Goal: Task Accomplishment & Management: Use online tool/utility

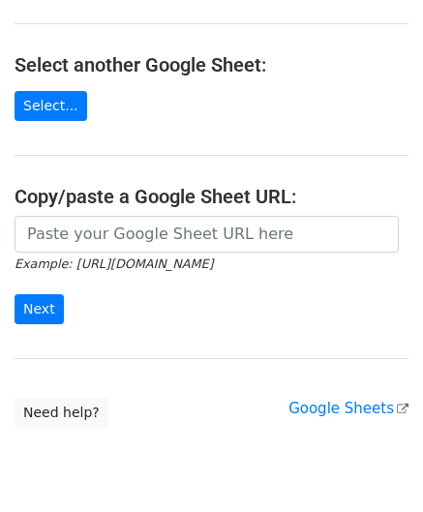
scroll to position [193, 0]
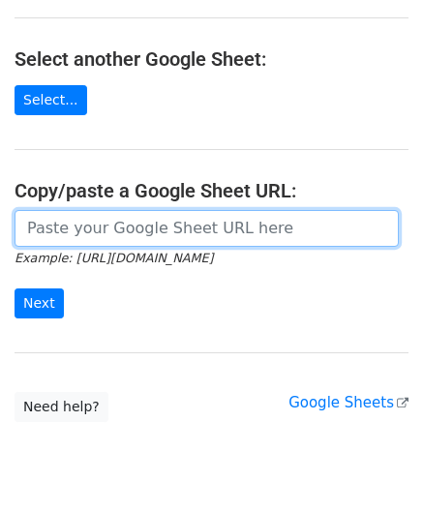
click at [138, 232] on input "url" at bounding box center [207, 228] width 384 height 37
paste input "[URL][DOMAIN_NAME]"
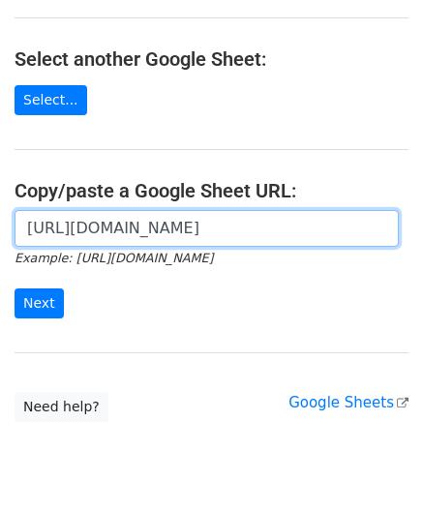
scroll to position [0, 440]
type input "[URL][DOMAIN_NAME]"
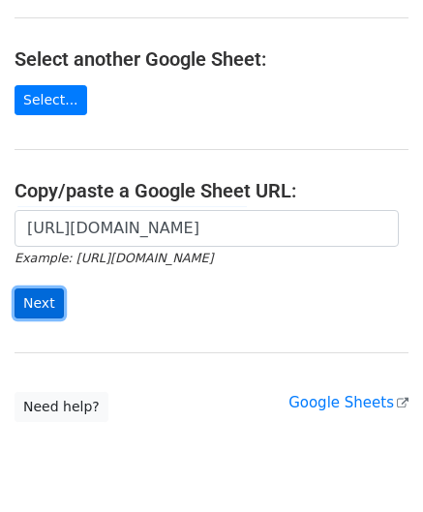
click at [44, 303] on input "Next" at bounding box center [39, 303] width 49 height 30
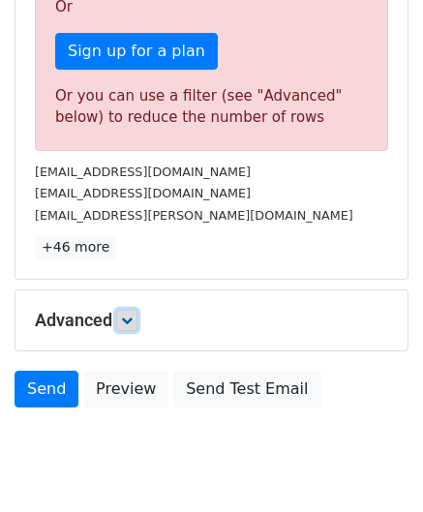
click at [132, 314] on icon at bounding box center [127, 320] width 12 height 12
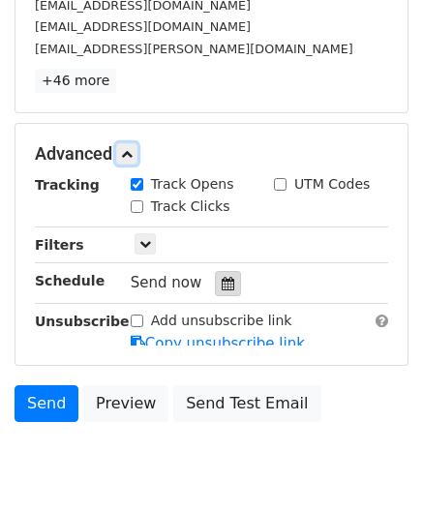
scroll to position [792, 0]
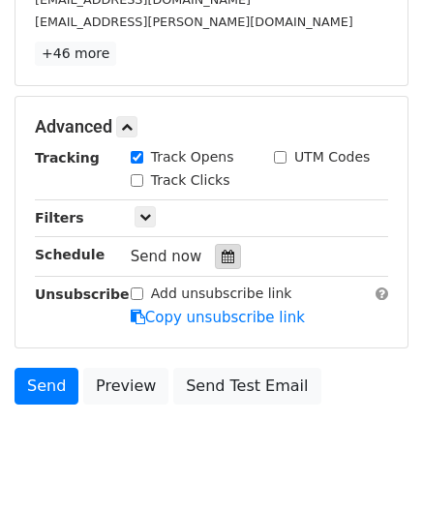
click at [221, 250] on icon at bounding box center [227, 256] width 13 height 14
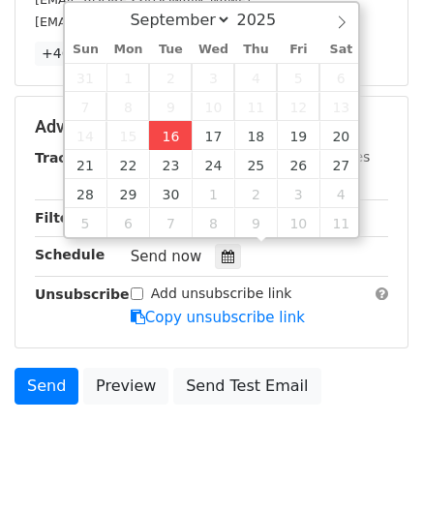
type input "[DATE] 12:00"
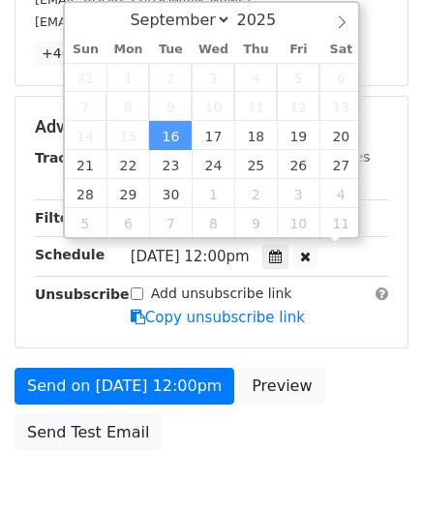
scroll to position [0, 0]
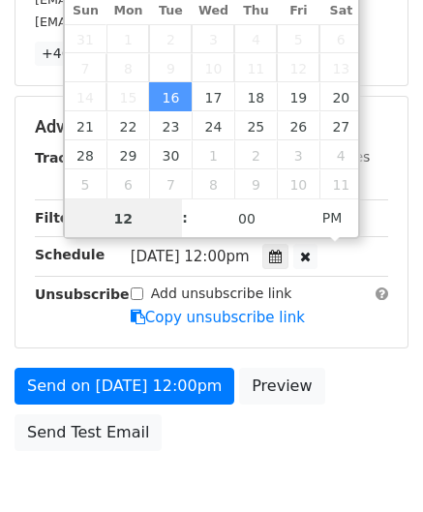
paste input "Hour"
type input "1"
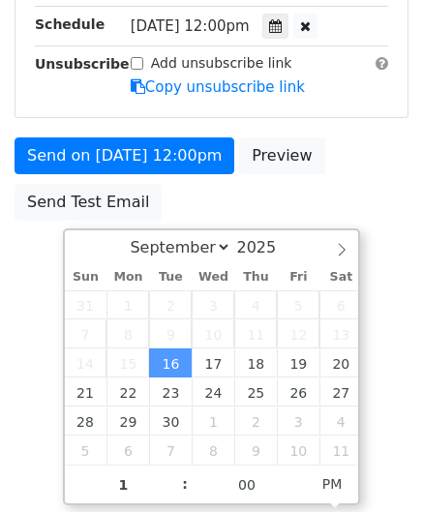
type input "[DATE] 13:00"
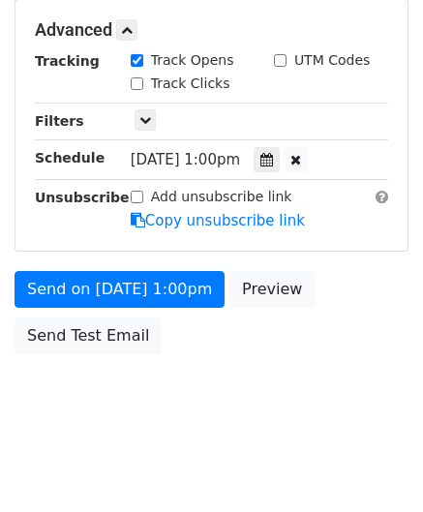
scroll to position [887, 0]
